Goal: Find specific page/section: Find specific page/section

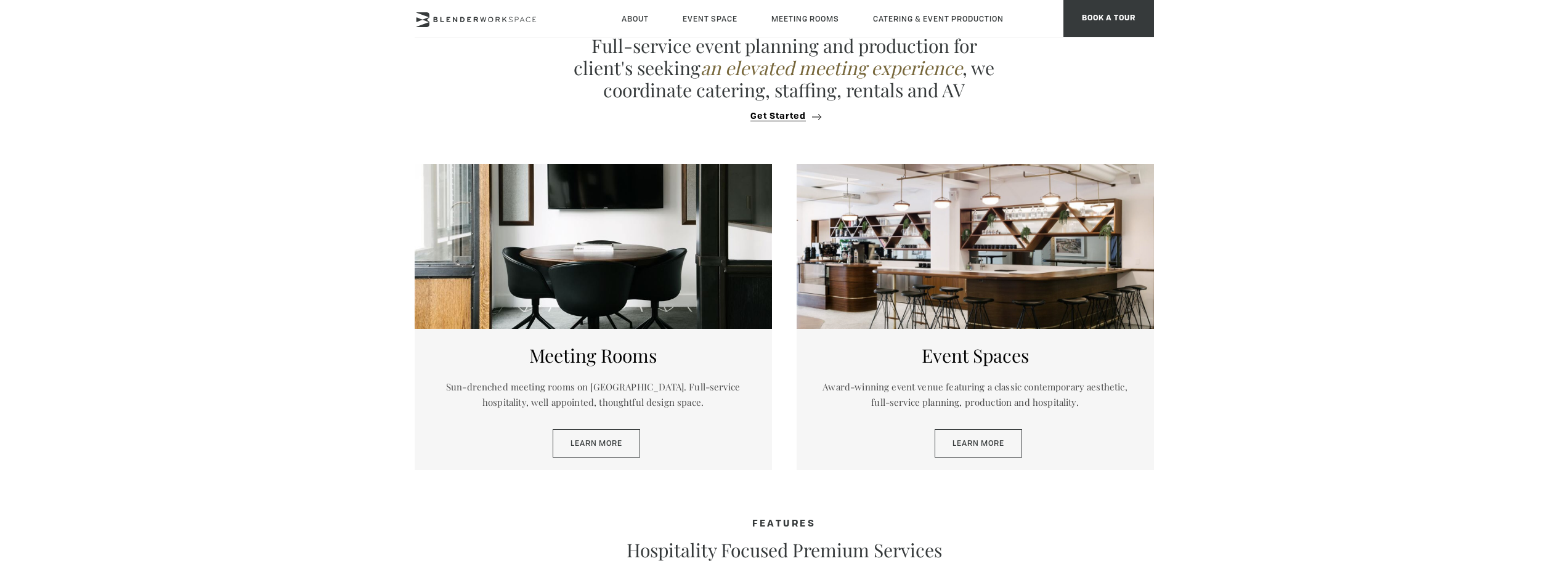
scroll to position [540, 0]
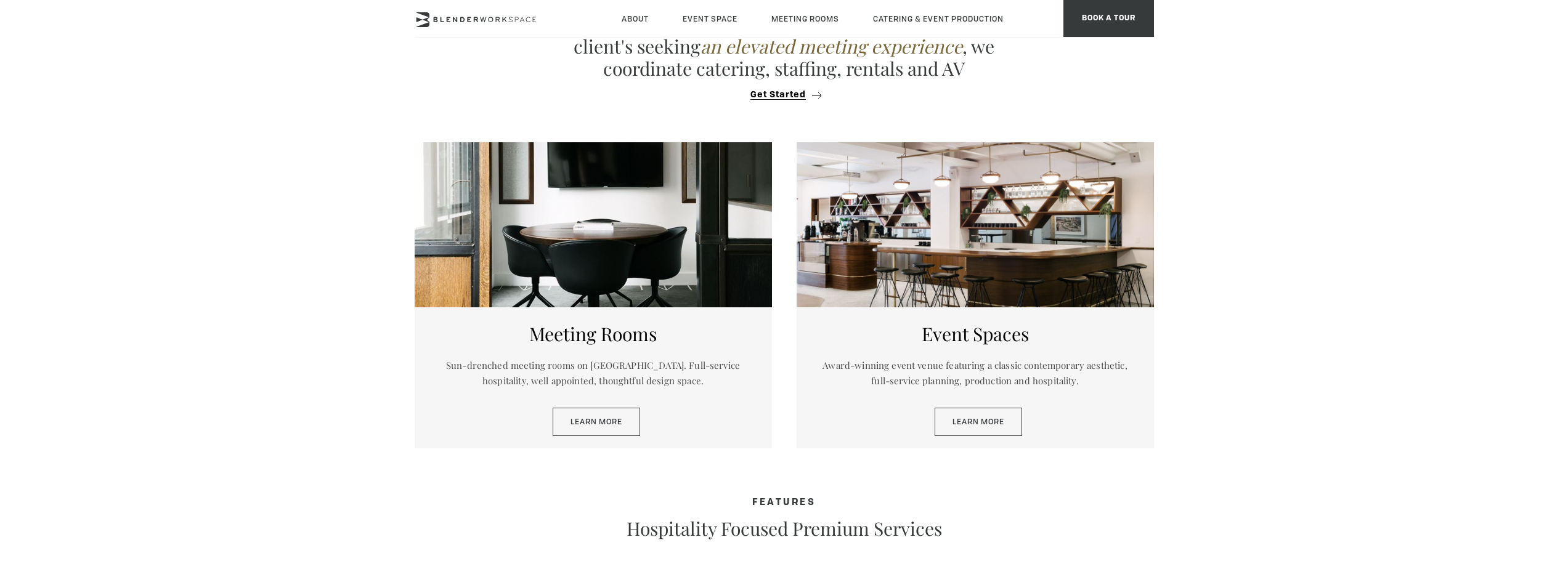
click at [623, 285] on div at bounding box center [593, 225] width 357 height 165
click at [604, 428] on link "Learn More" at bounding box center [596, 422] width 87 height 29
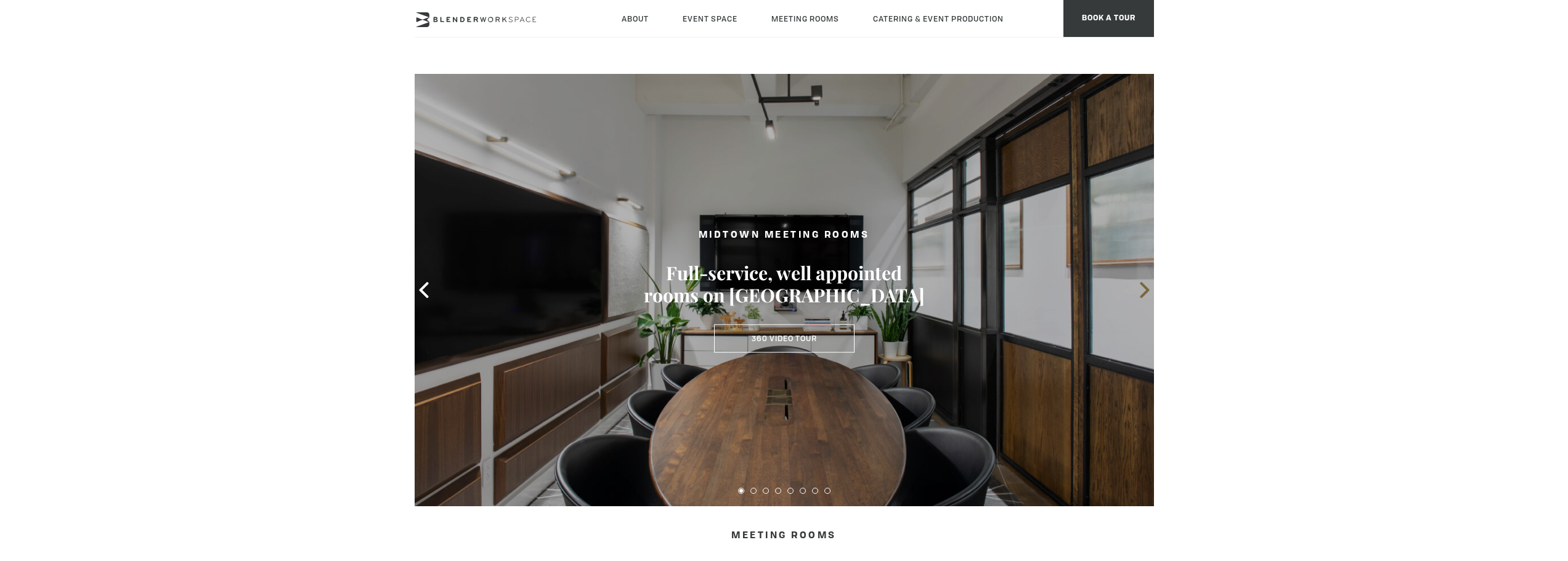
click at [1147, 292] on icon at bounding box center [1144, 290] width 9 height 16
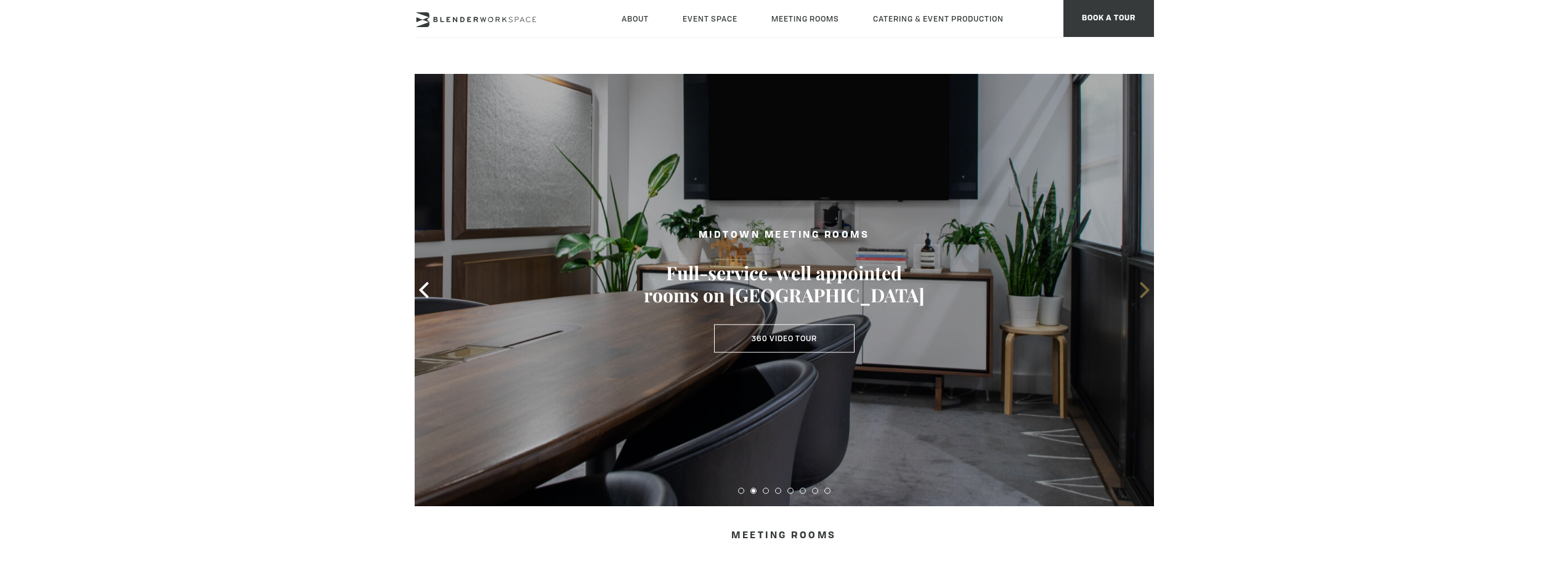
click at [1147, 292] on icon at bounding box center [1144, 290] width 9 height 16
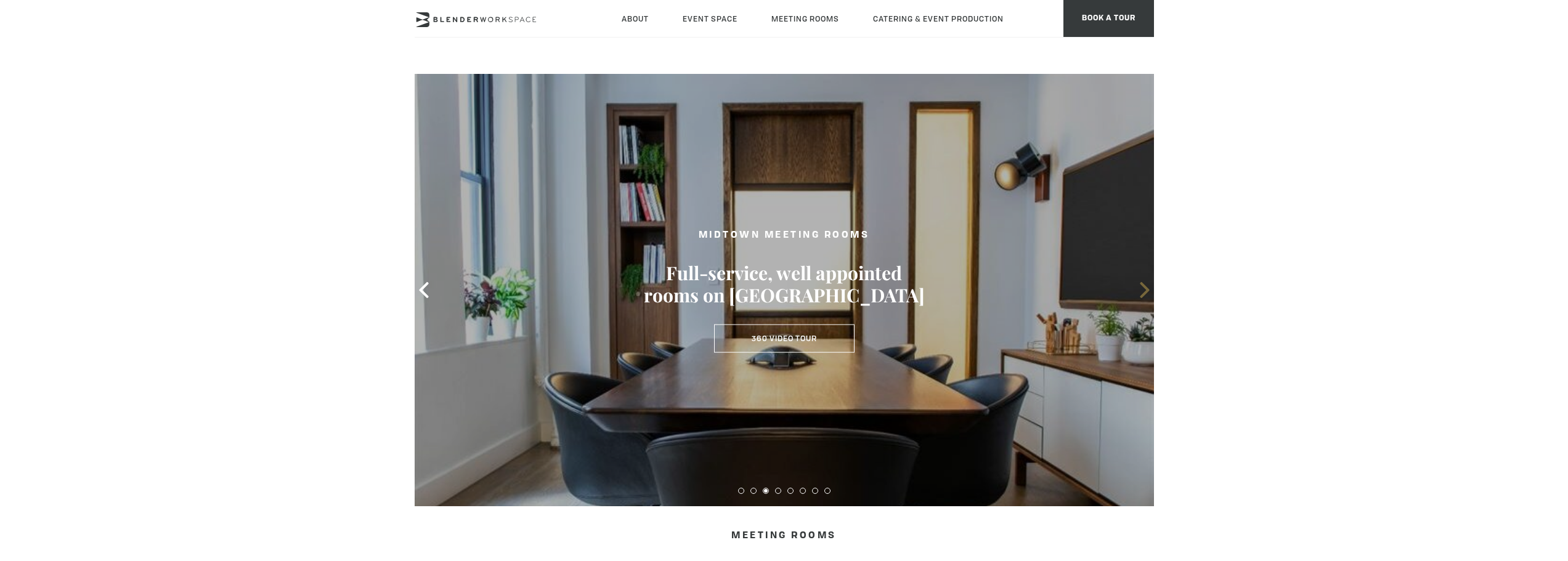
click at [1147, 292] on icon at bounding box center [1144, 290] width 9 height 16
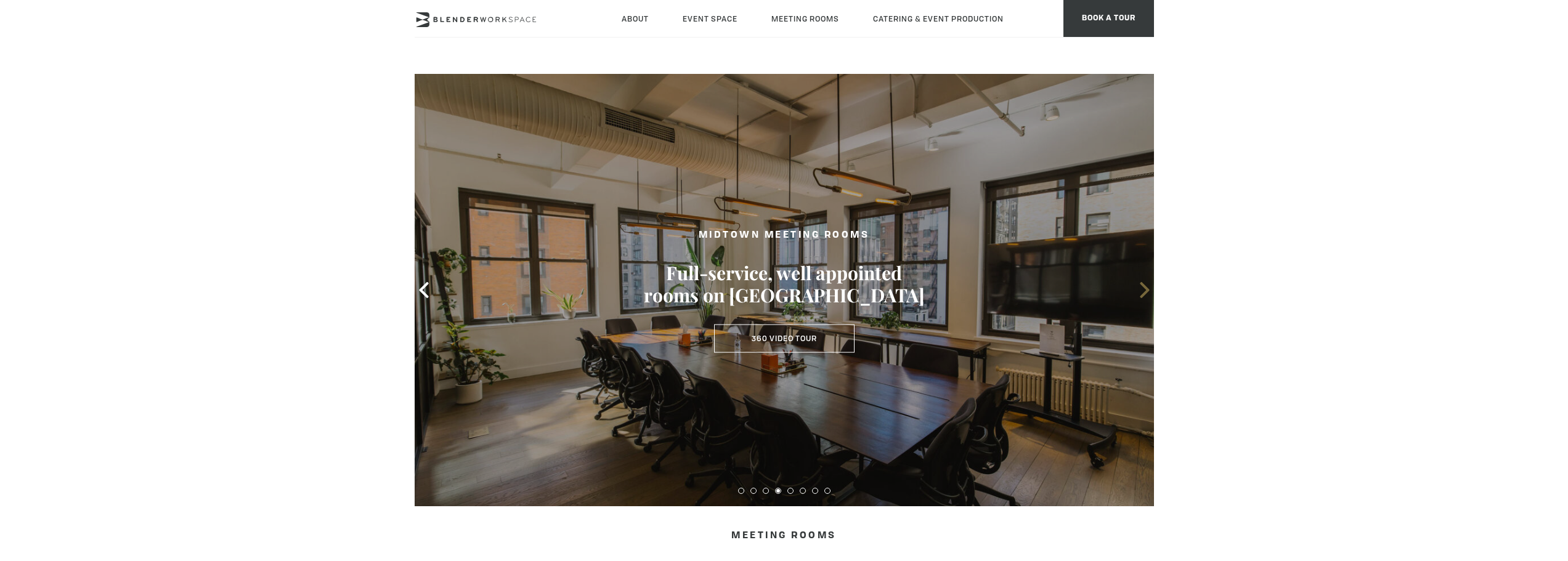
click at [1147, 292] on icon at bounding box center [1144, 290] width 9 height 16
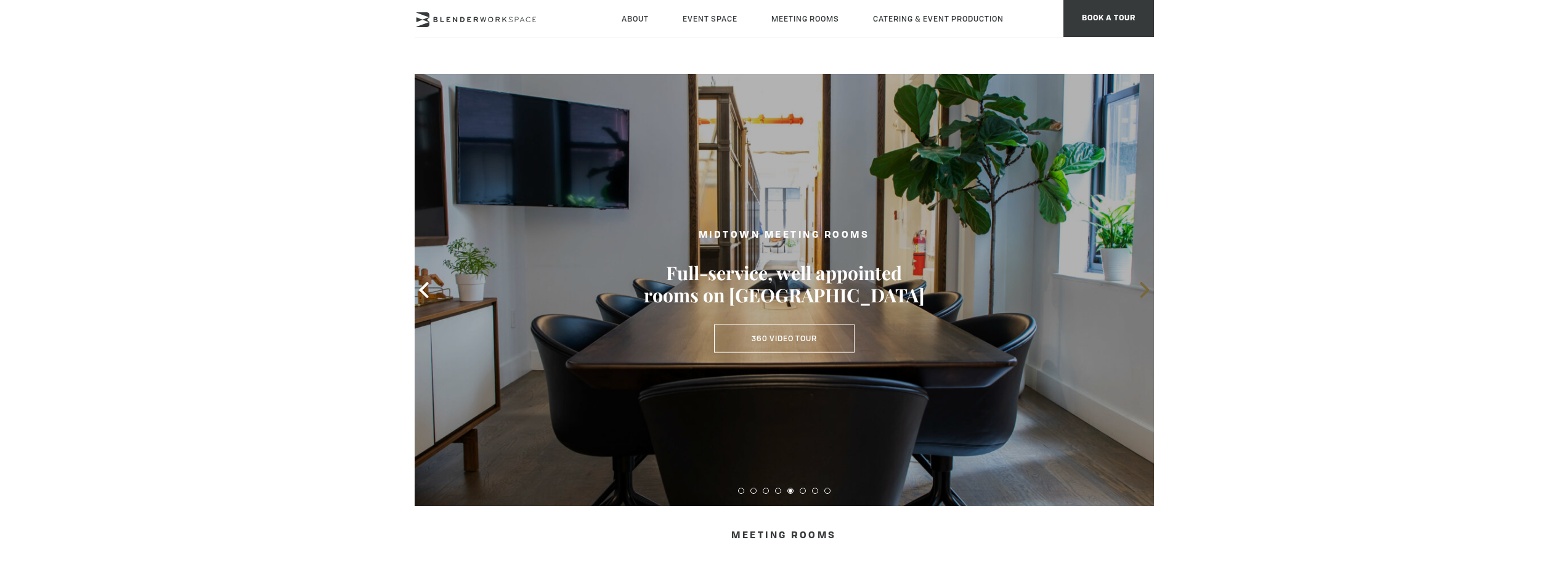
click at [1147, 292] on icon at bounding box center [1144, 290] width 9 height 16
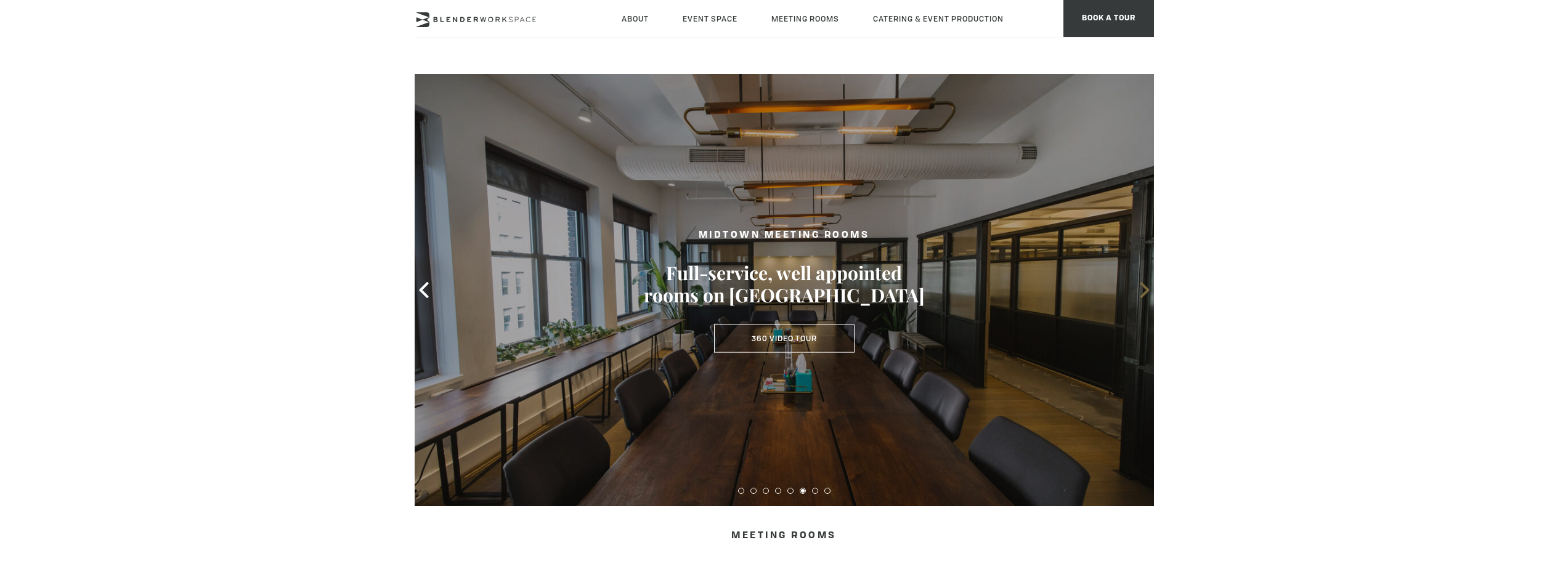
click at [1147, 292] on icon at bounding box center [1144, 290] width 9 height 16
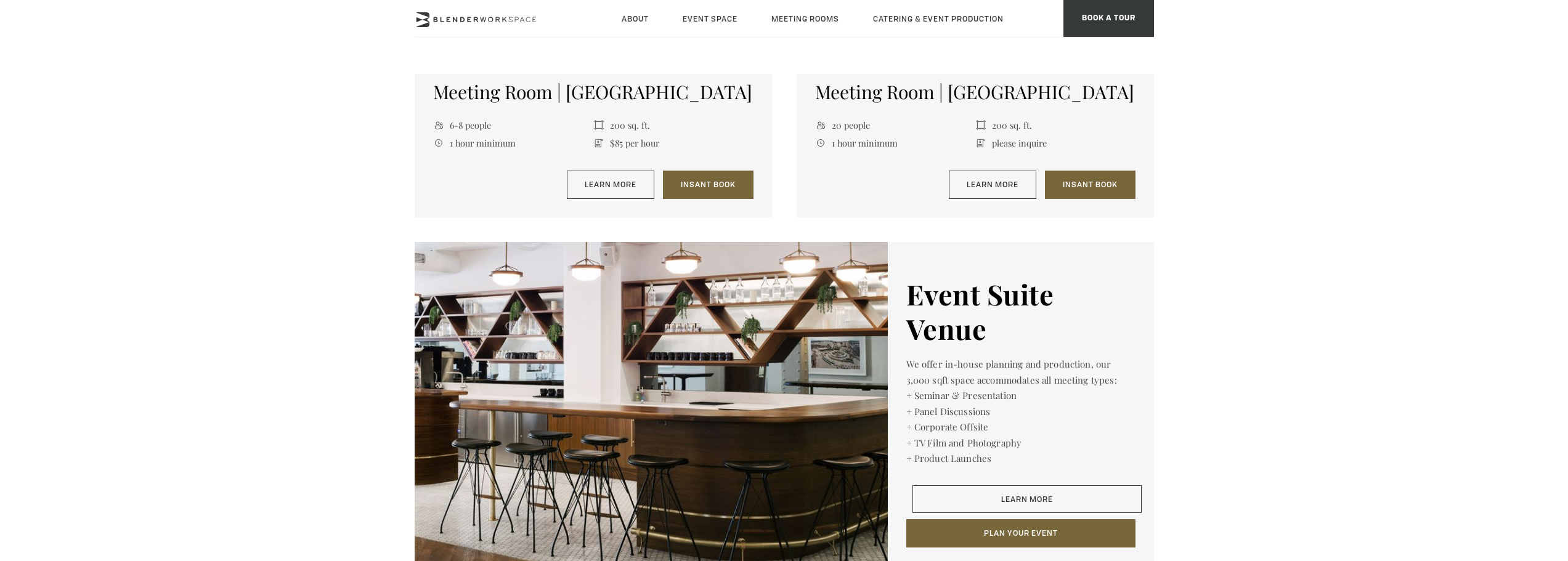
scroll to position [1602, 0]
